Goal: Check status

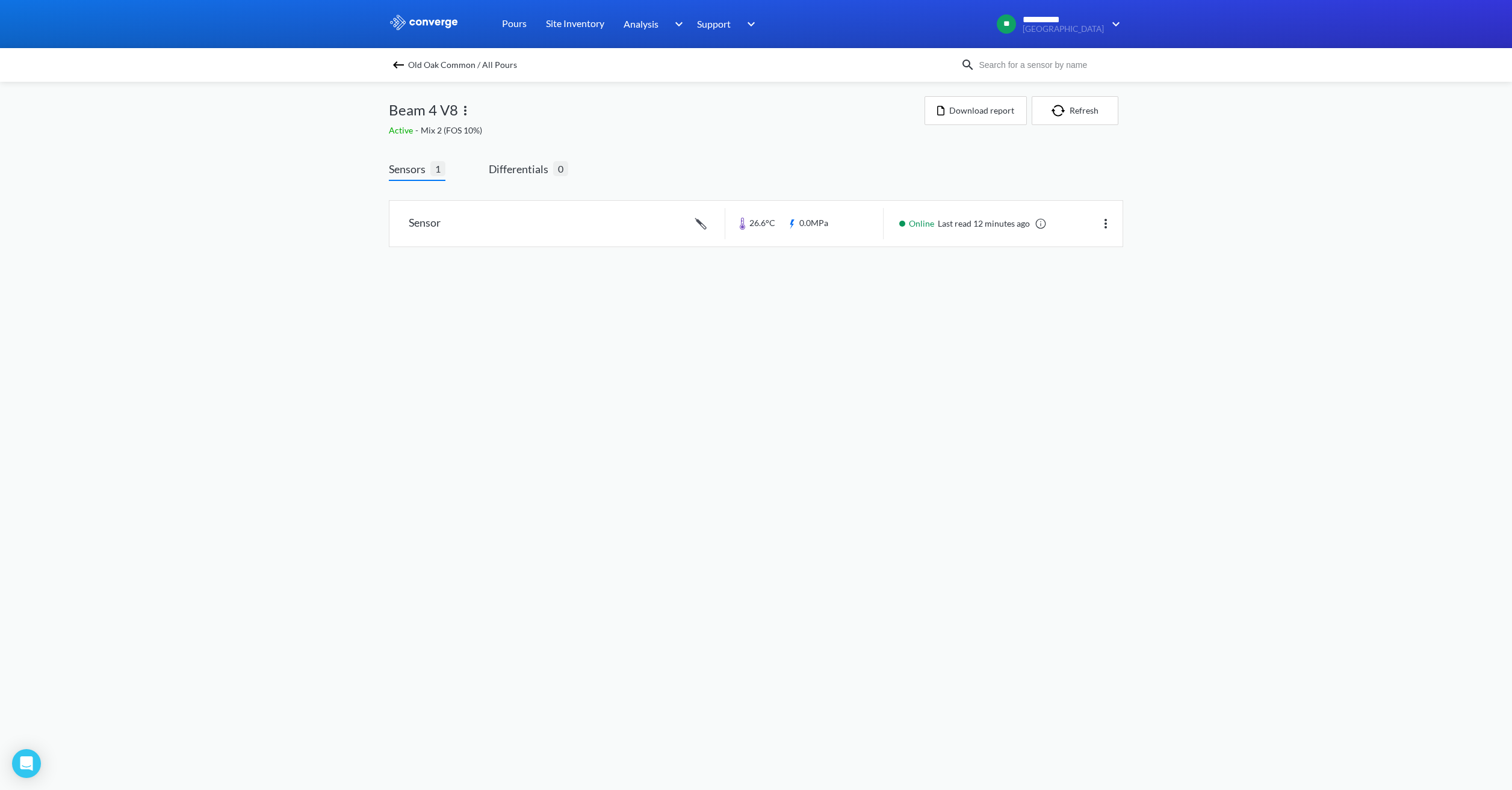
click at [430, 61] on span "Old Oak Common / All Pours" at bounding box center [462, 64] width 109 height 17
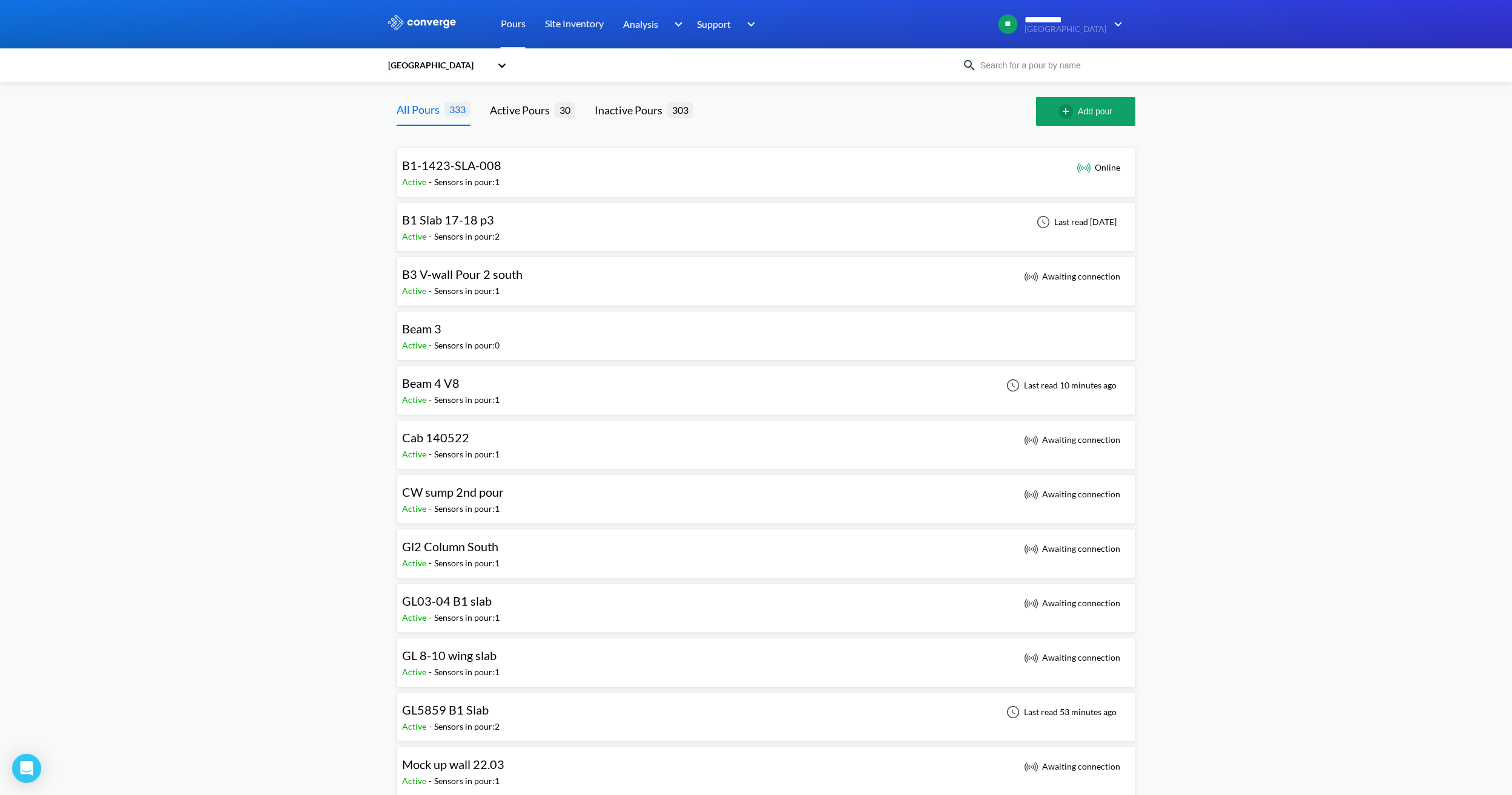
click at [520, 388] on div "Beam 4 V8 Active - Sensors in pour: 1 Last read 10 minutes ago" at bounding box center [766, 391] width 728 height 39
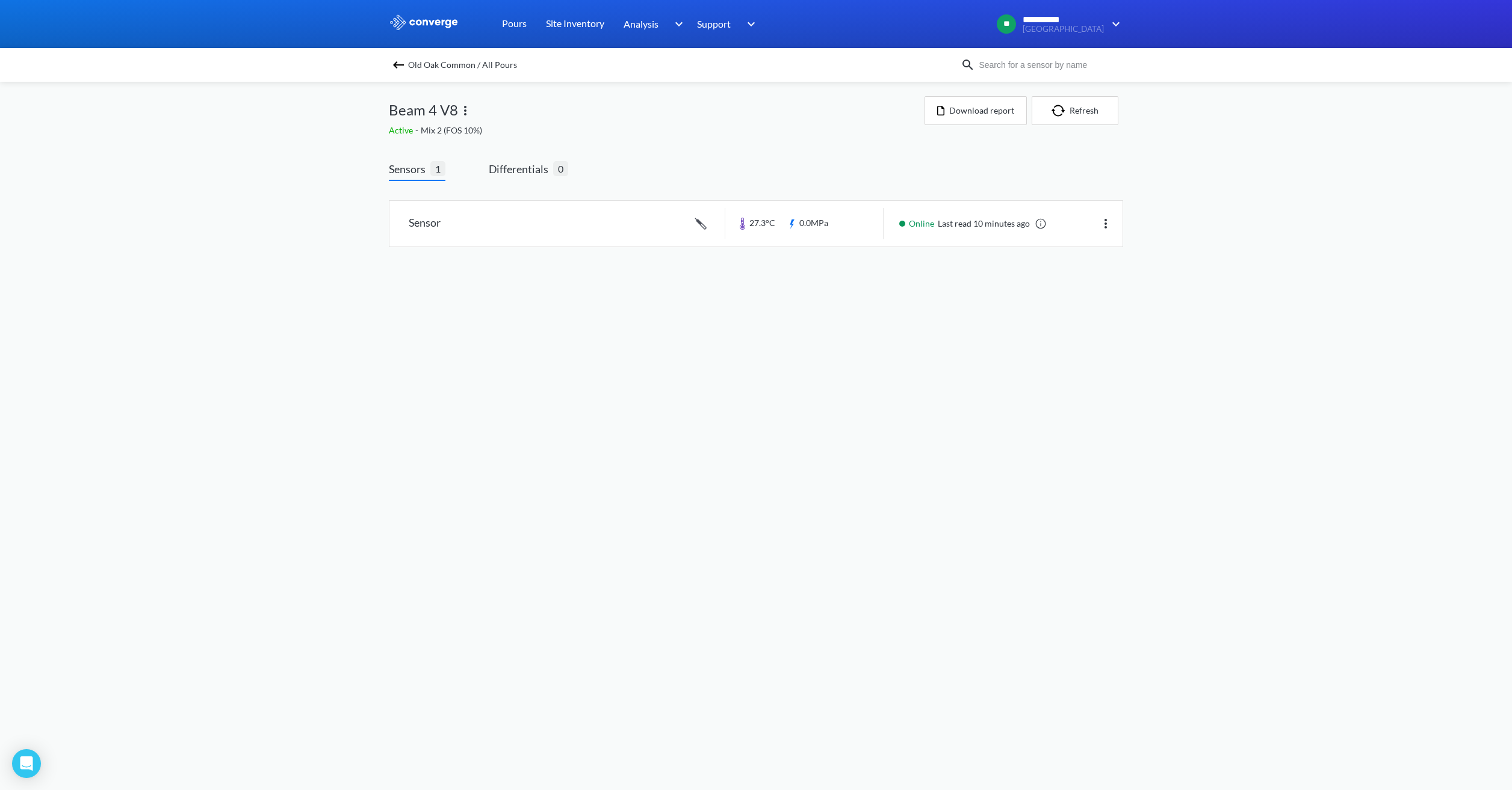
click at [396, 60] on img at bounding box center [398, 65] width 15 height 15
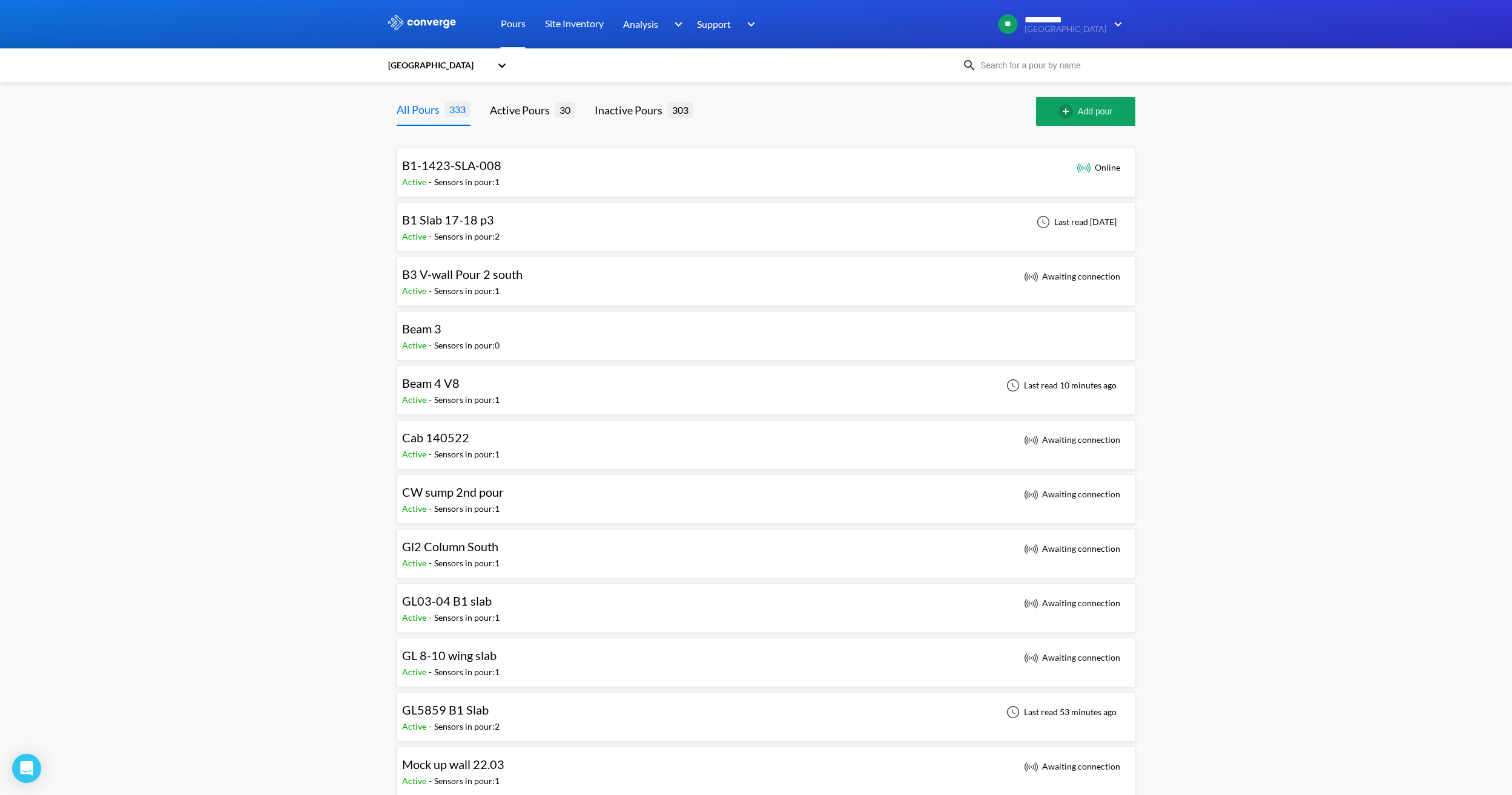
click at [563, 339] on div "Beam 3 Active - Sensors in pour: 0" at bounding box center [766, 336] width 728 height 39
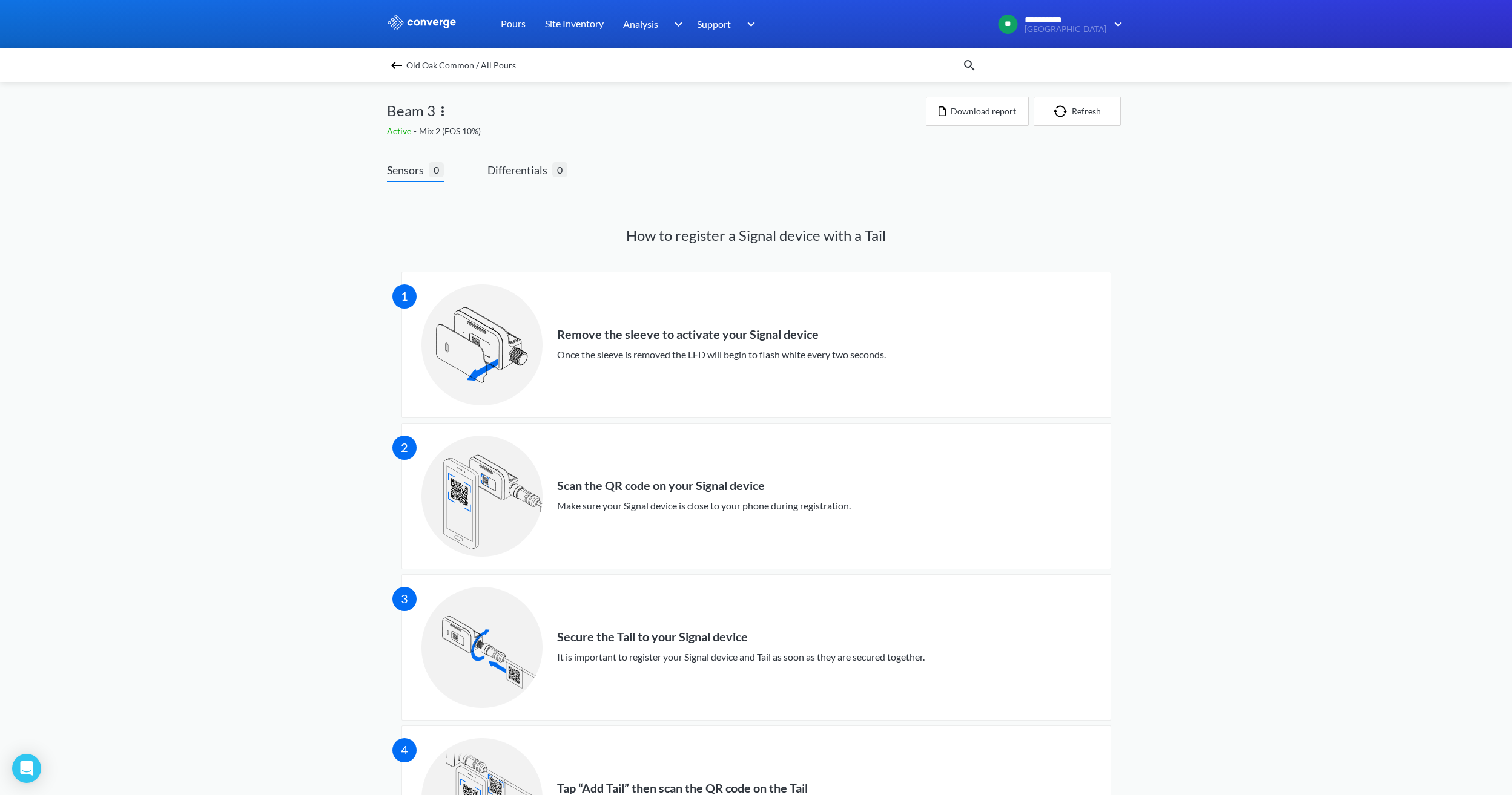
click at [427, 58] on span "Old Oak Common / All Pours" at bounding box center [461, 65] width 109 height 17
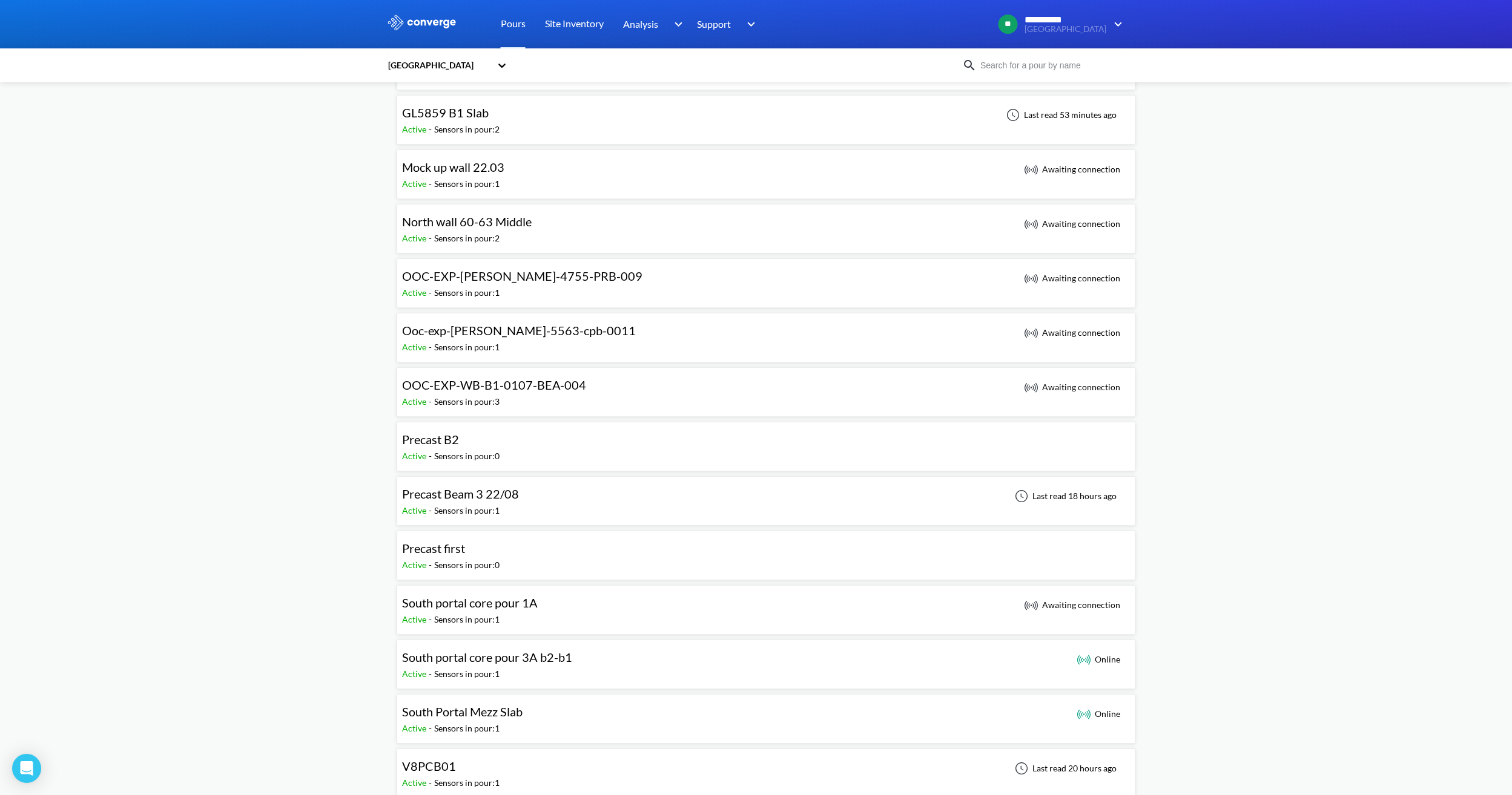
scroll to position [605, 0]
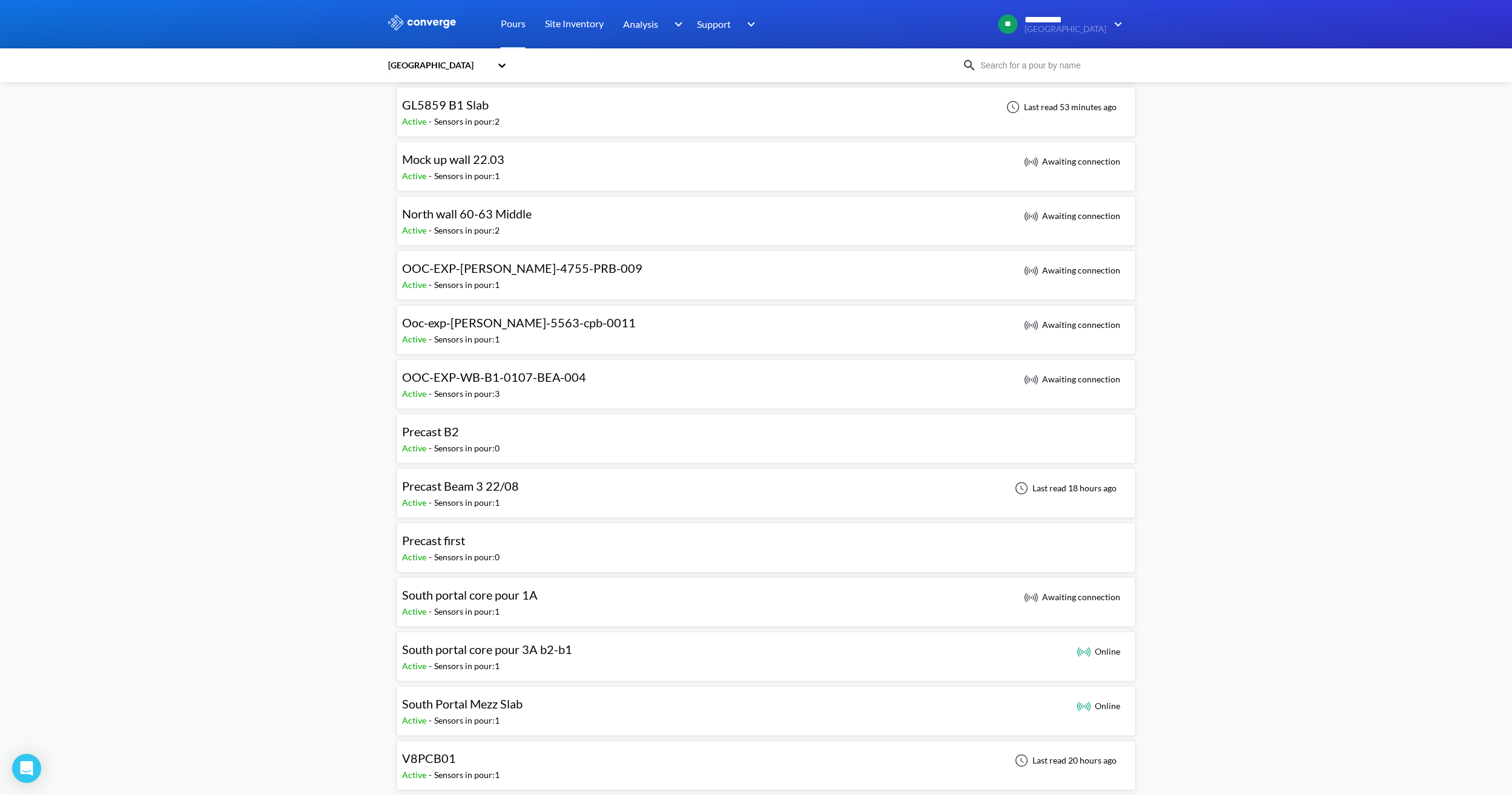
click at [683, 496] on div "Precast Beam 3 22/08 Active - Sensors in pour: 1 Last read 18 hours ago" at bounding box center [766, 493] width 728 height 39
